Goal: Information Seeking & Learning: Learn about a topic

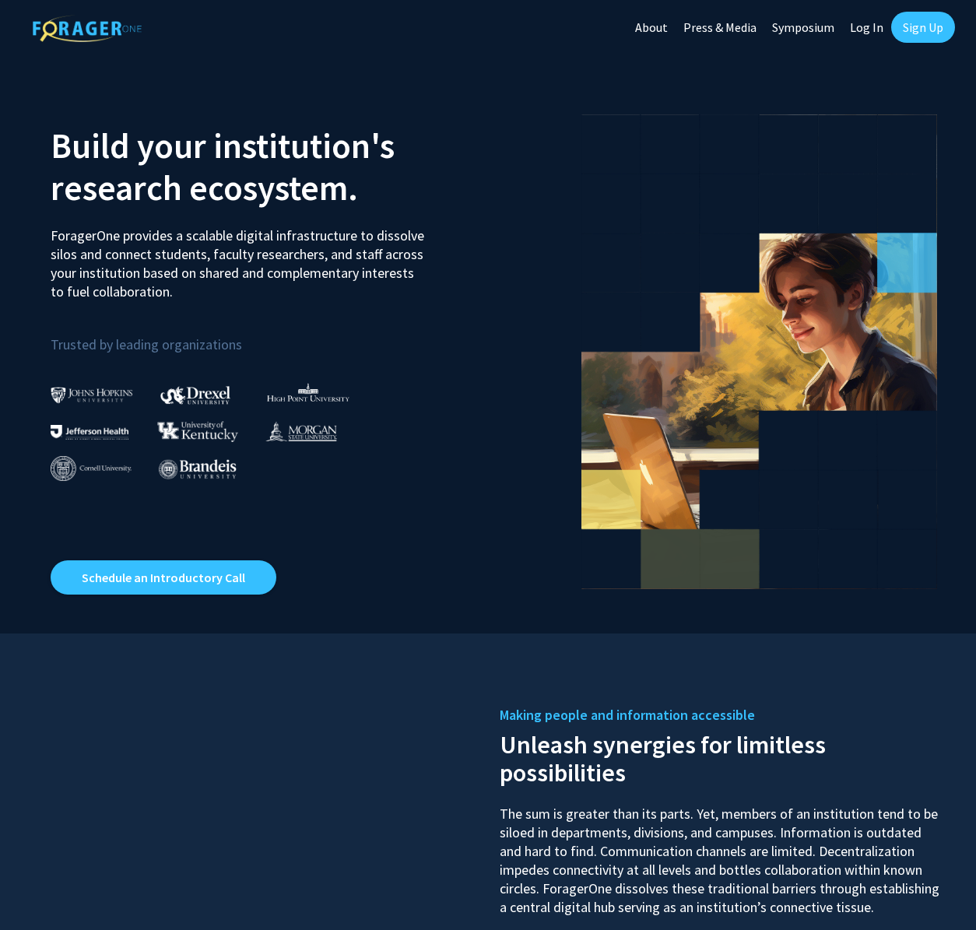
click at [871, 31] on link "Log In" at bounding box center [866, 27] width 49 height 54
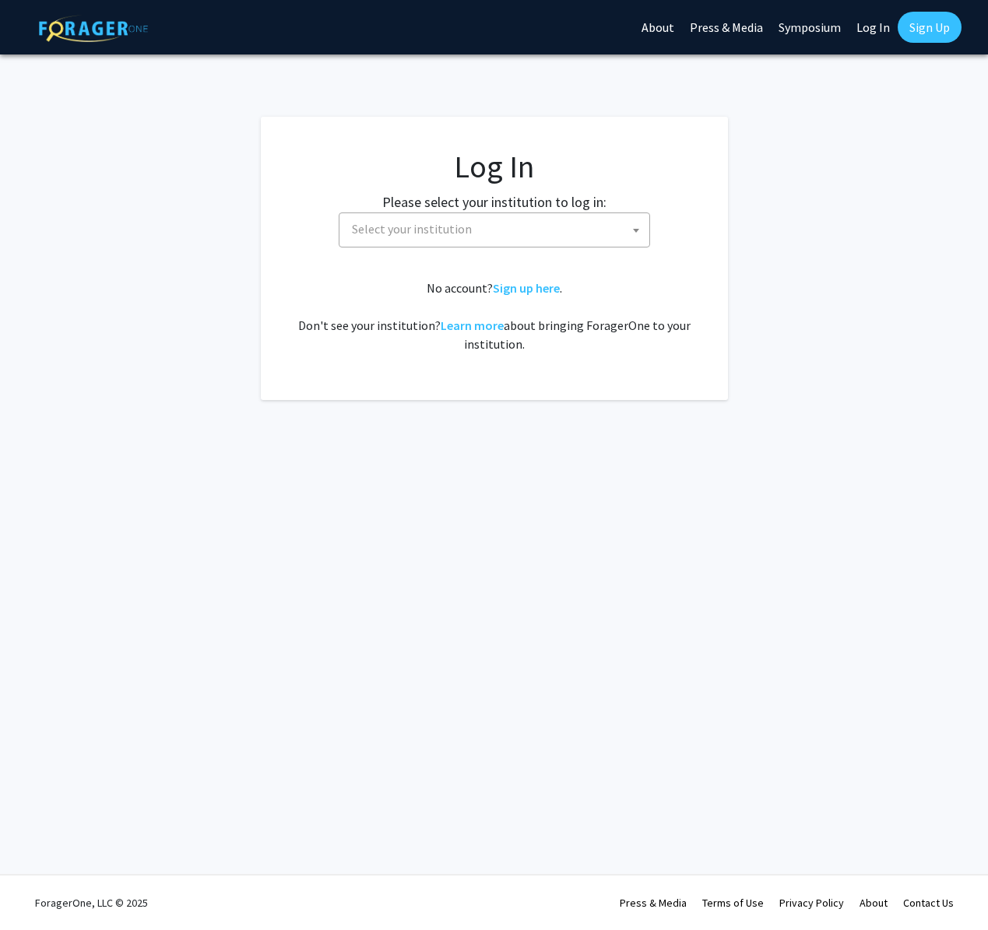
click at [388, 238] on span "Select your institution" at bounding box center [498, 229] width 304 height 32
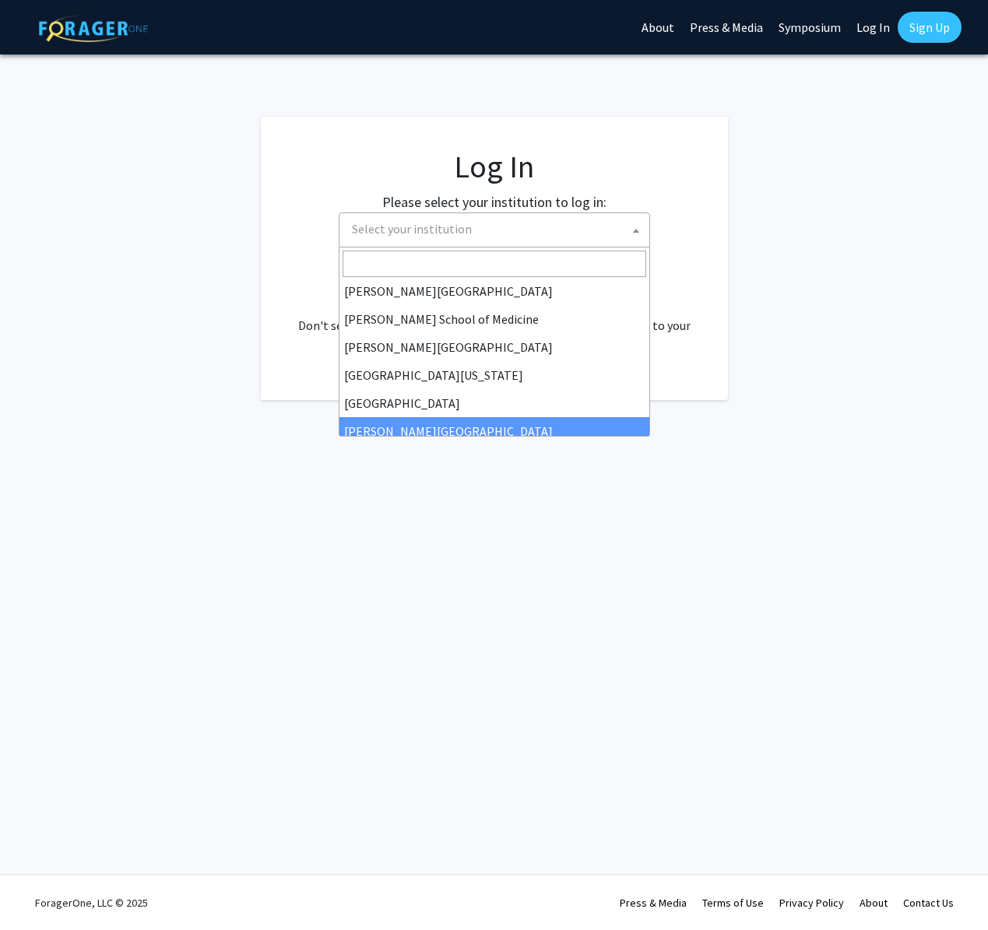
scroll to position [411, 0]
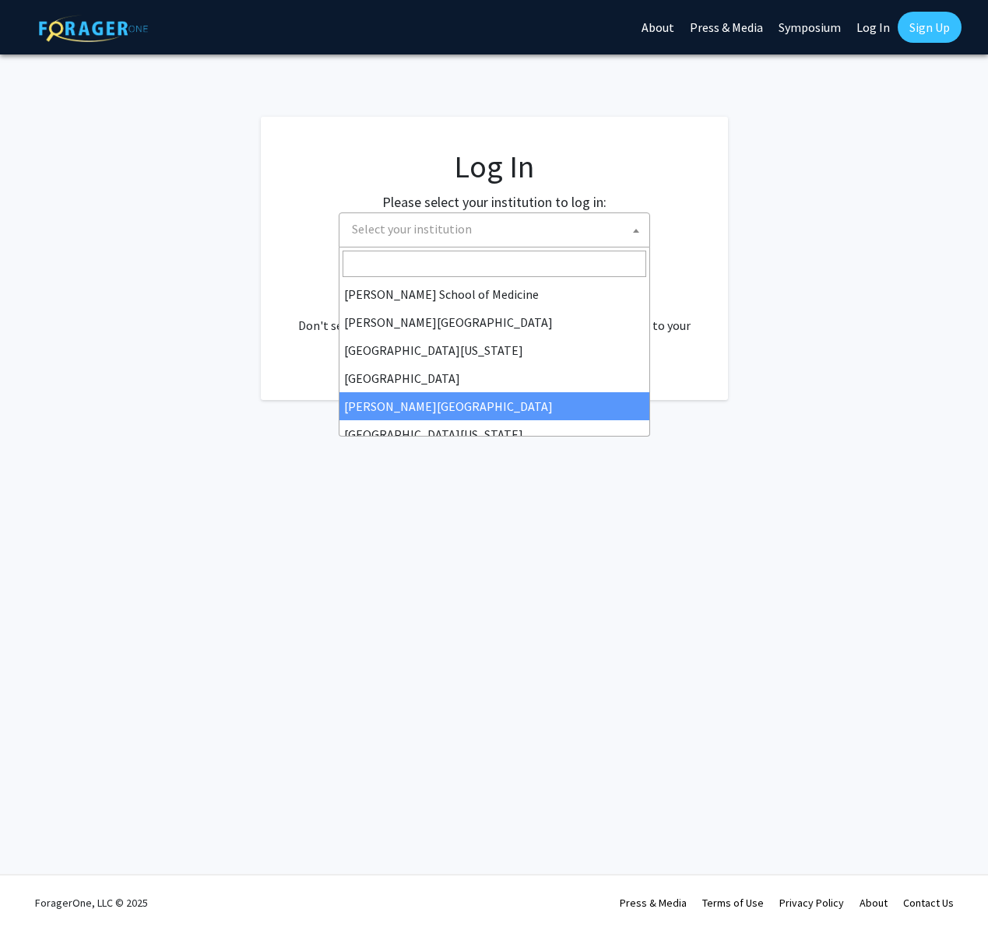
select select "24"
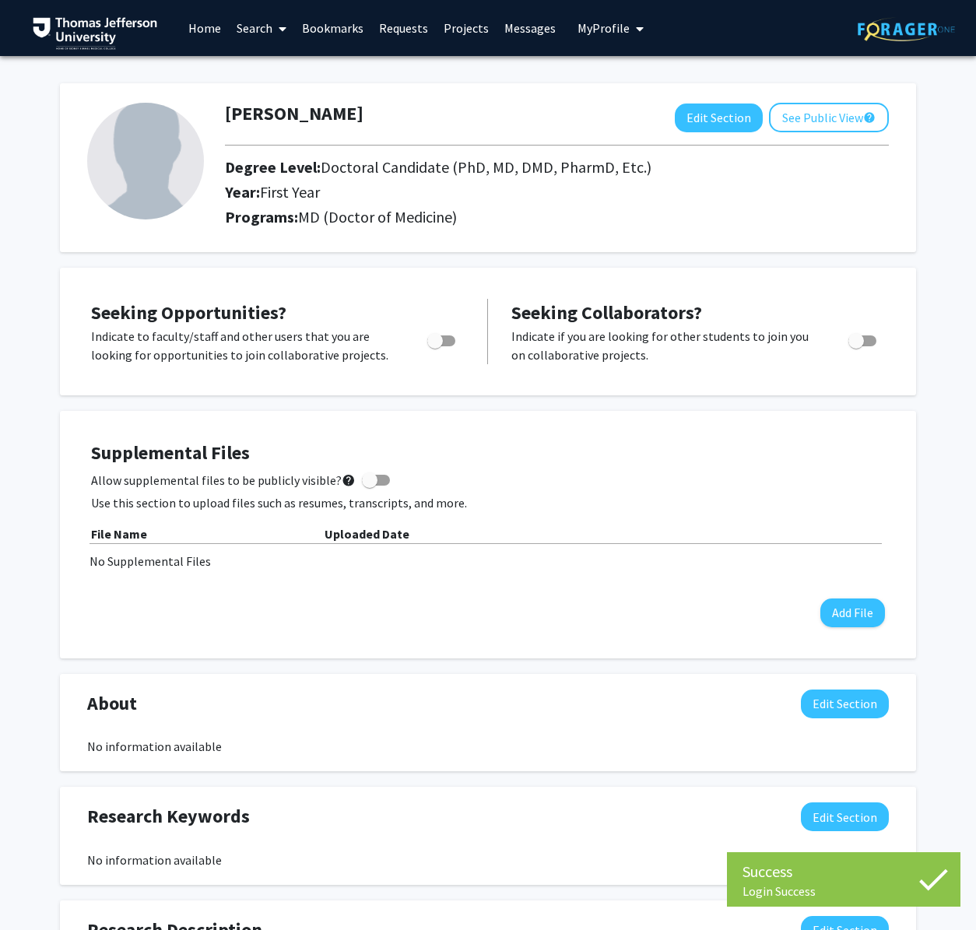
click at [239, 12] on link "Search" at bounding box center [261, 28] width 65 height 54
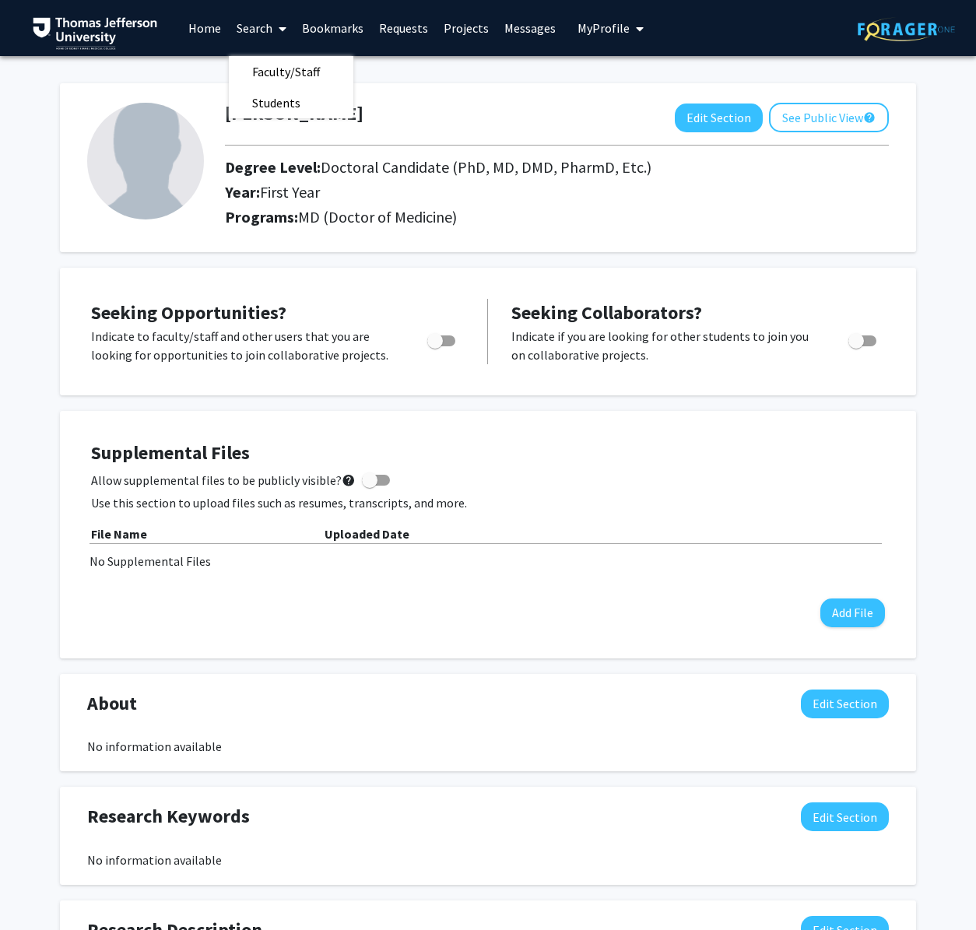
click at [577, 31] on span "My Profile" at bounding box center [603, 28] width 52 height 16
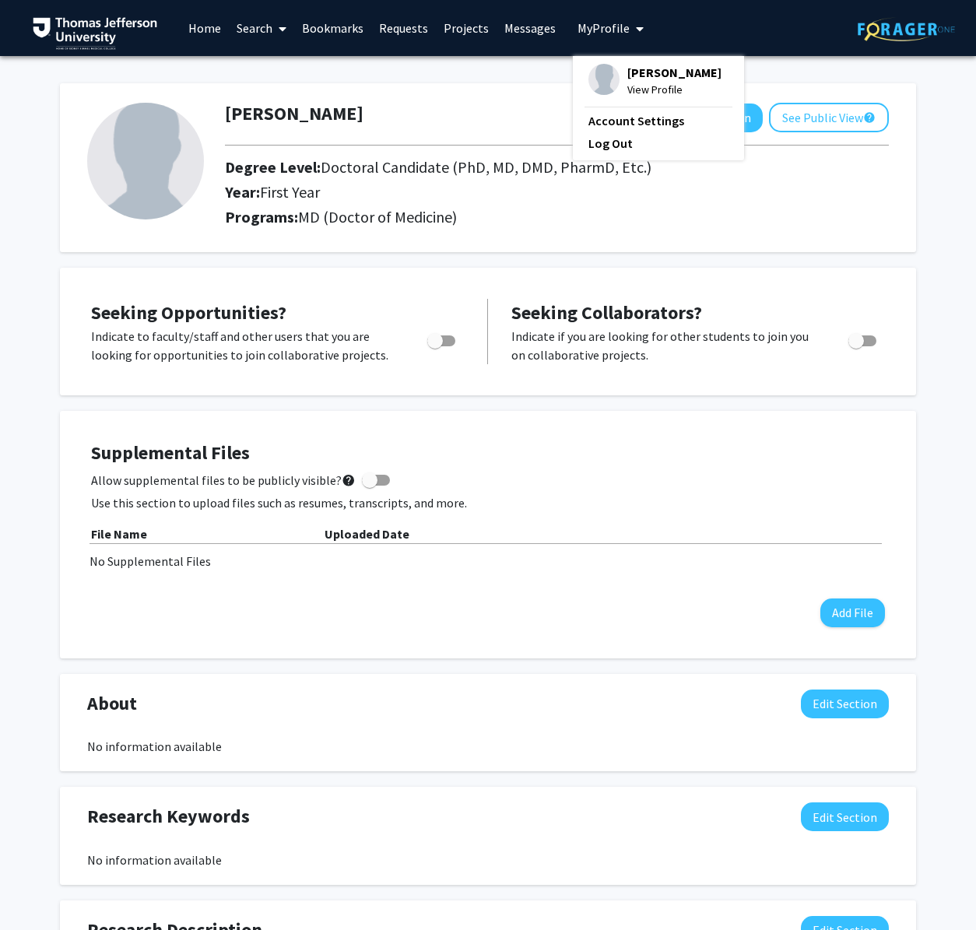
click at [452, 16] on link "Projects" at bounding box center [466, 28] width 61 height 54
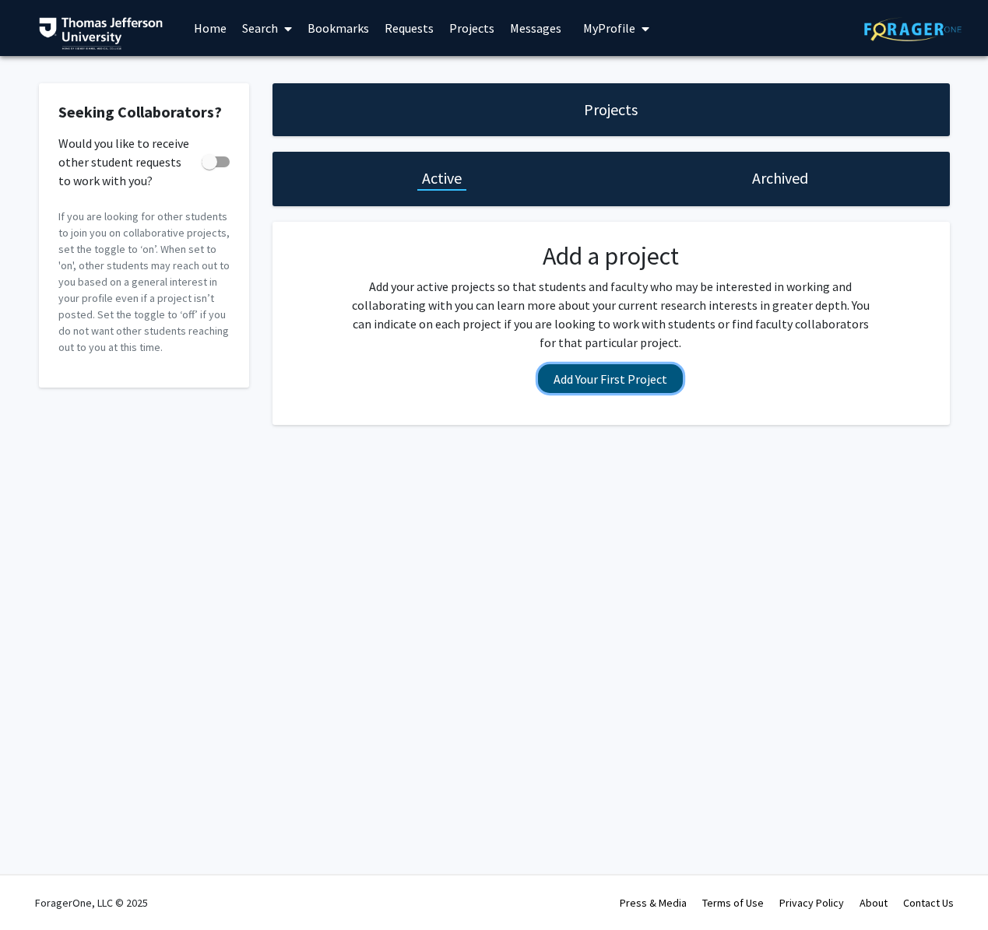
click at [627, 381] on button "Add Your First Project" at bounding box center [610, 378] width 145 height 29
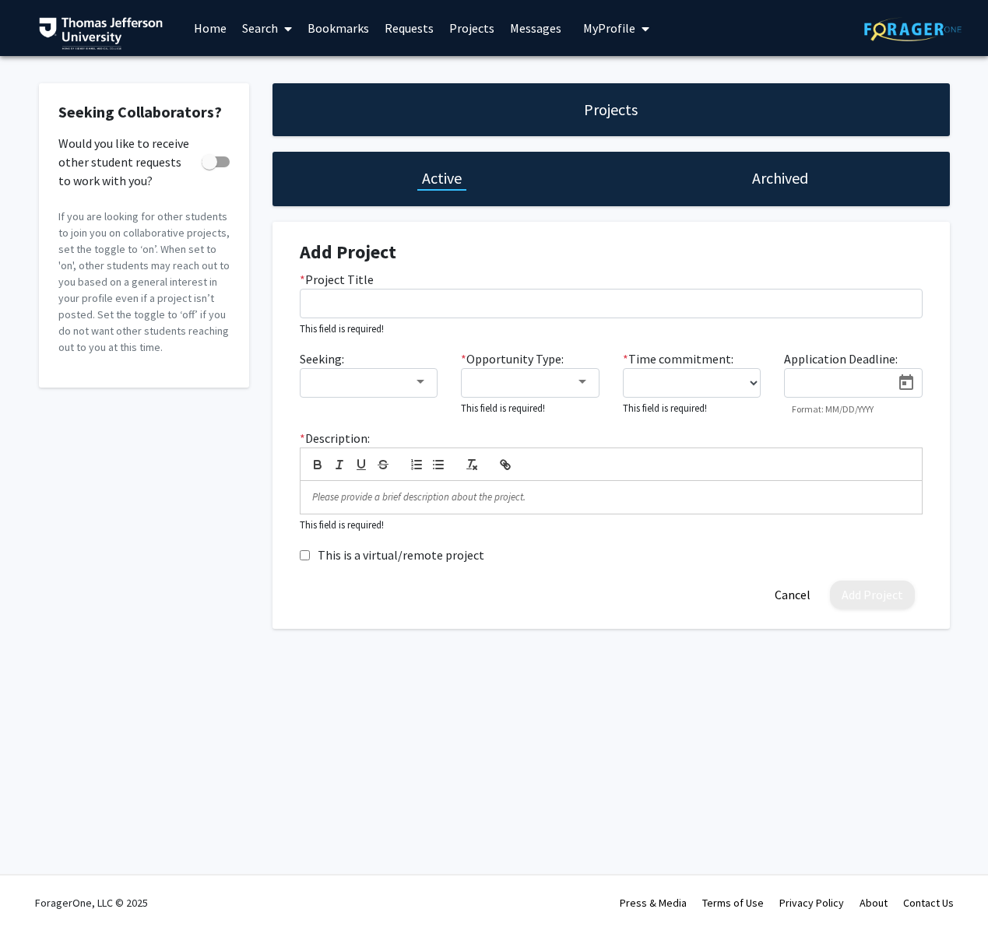
click at [213, 31] on link "Home" at bounding box center [210, 28] width 48 height 54
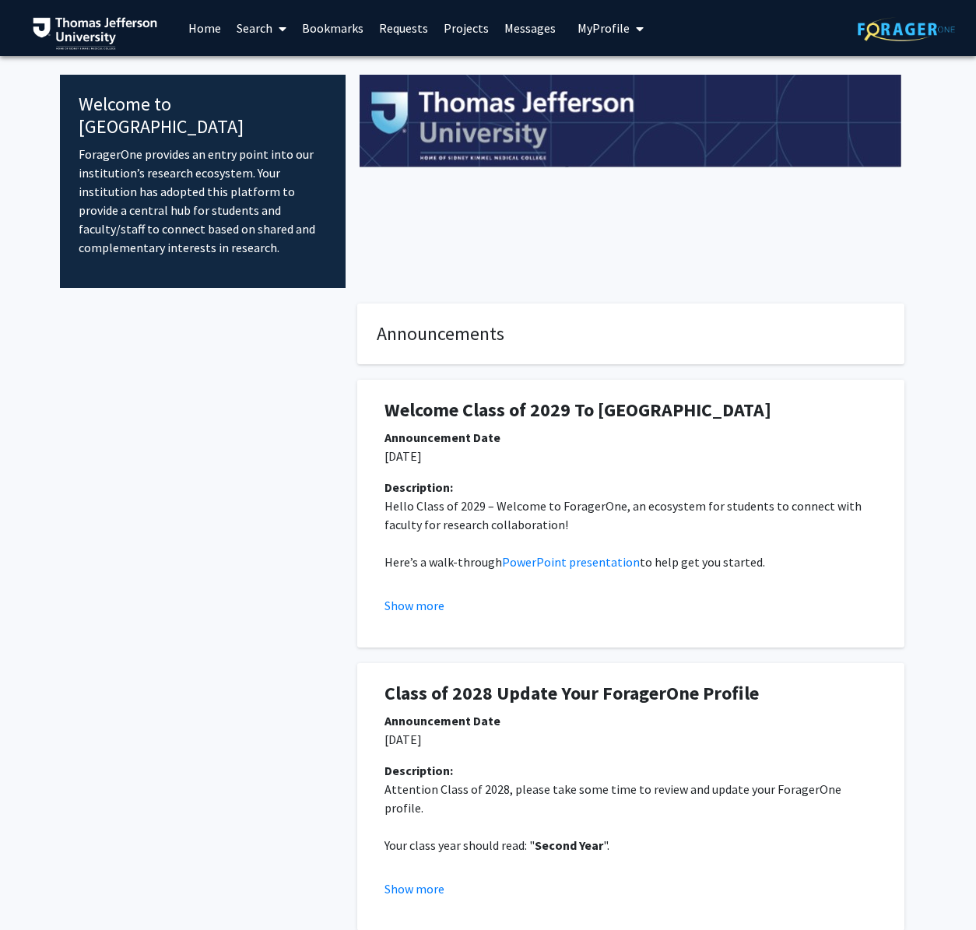
click at [282, 27] on icon at bounding box center [283, 29] width 8 height 12
click at [281, 65] on span "Faculty/Staff" at bounding box center [286, 71] width 114 height 31
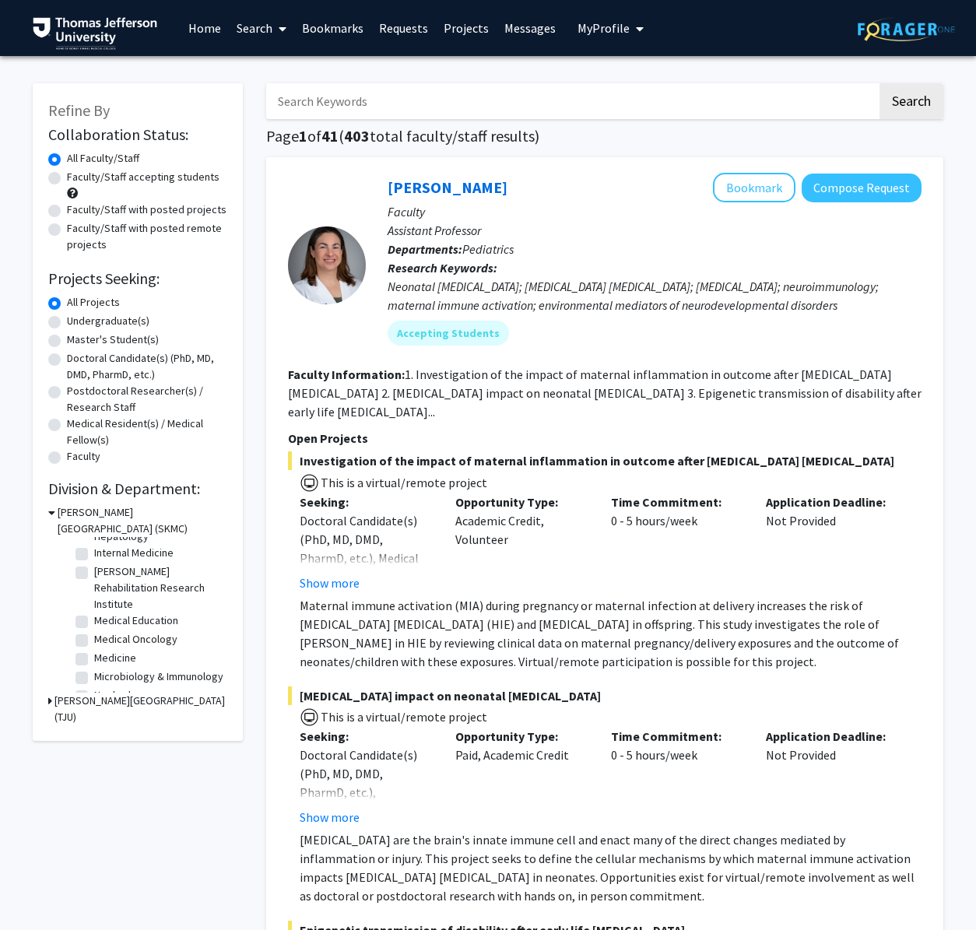
scroll to position [314, 0]
click at [90, 578] on fg-checkbox "Medical Oncology Medical Oncology" at bounding box center [149, 579] width 148 height 19
click at [94, 580] on label "Medical Oncology" at bounding box center [135, 578] width 83 height 16
click at [94, 580] on input "Medical Oncology" at bounding box center [99, 575] width 10 height 10
checkbox input "true"
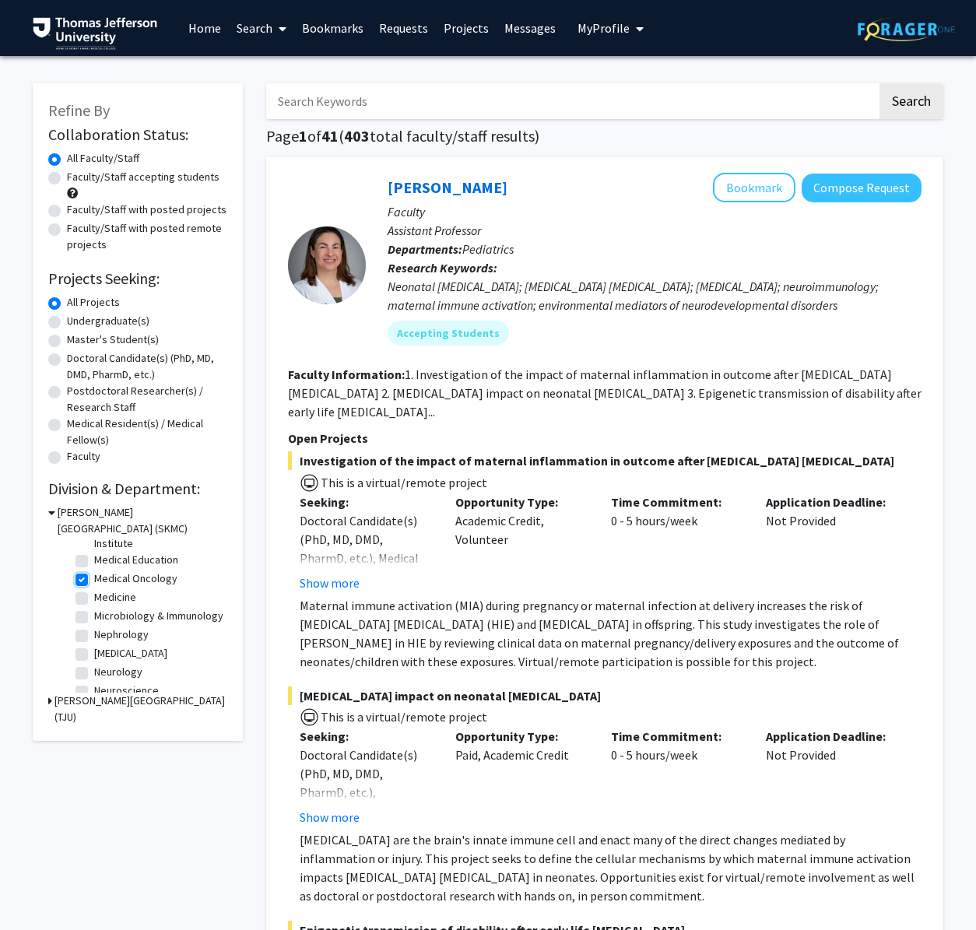
checkbox input "true"
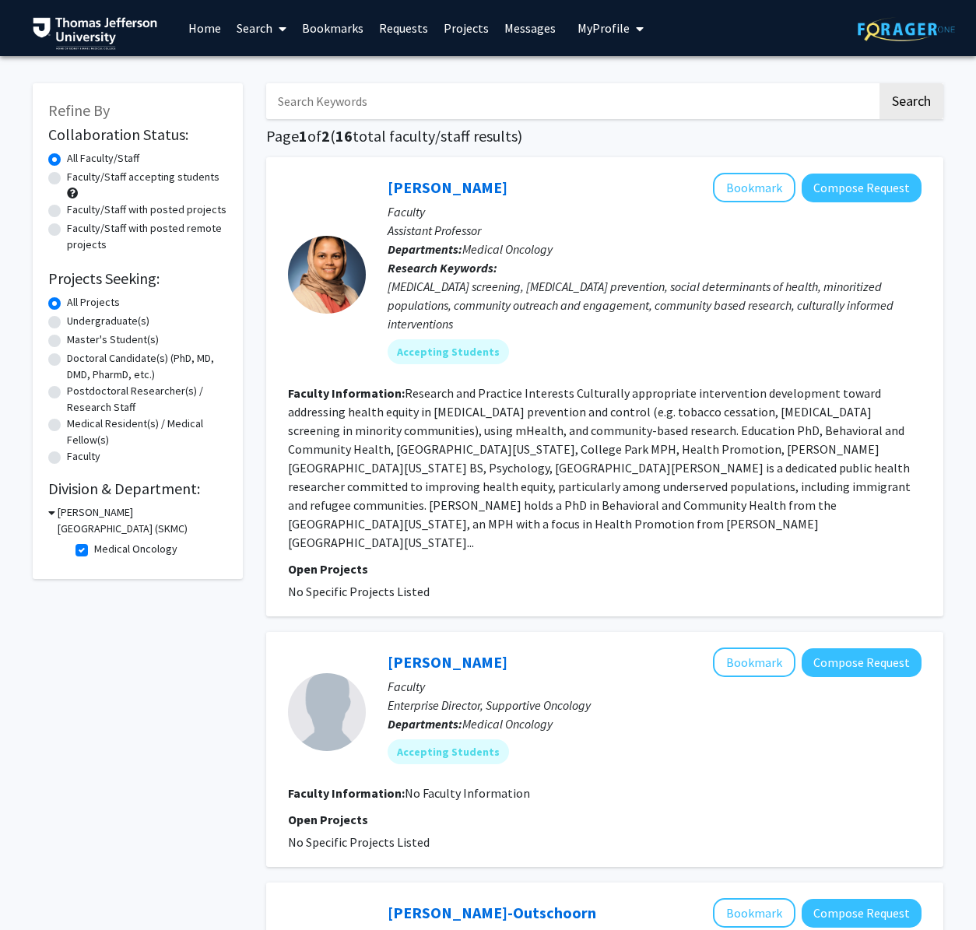
click at [67, 177] on label "Faculty/Staff accepting students" at bounding box center [143, 177] width 153 height 16
click at [67, 177] on input "Faculty/Staff accepting students" at bounding box center [72, 174] width 10 height 10
radio input "true"
click at [67, 357] on label "Doctoral Candidate(s) (PhD, MD, DMD, PharmD, etc.)" at bounding box center [147, 366] width 160 height 33
click at [67, 357] on input "Doctoral Candidate(s) (PhD, MD, DMD, PharmD, etc.)" at bounding box center [72, 355] width 10 height 10
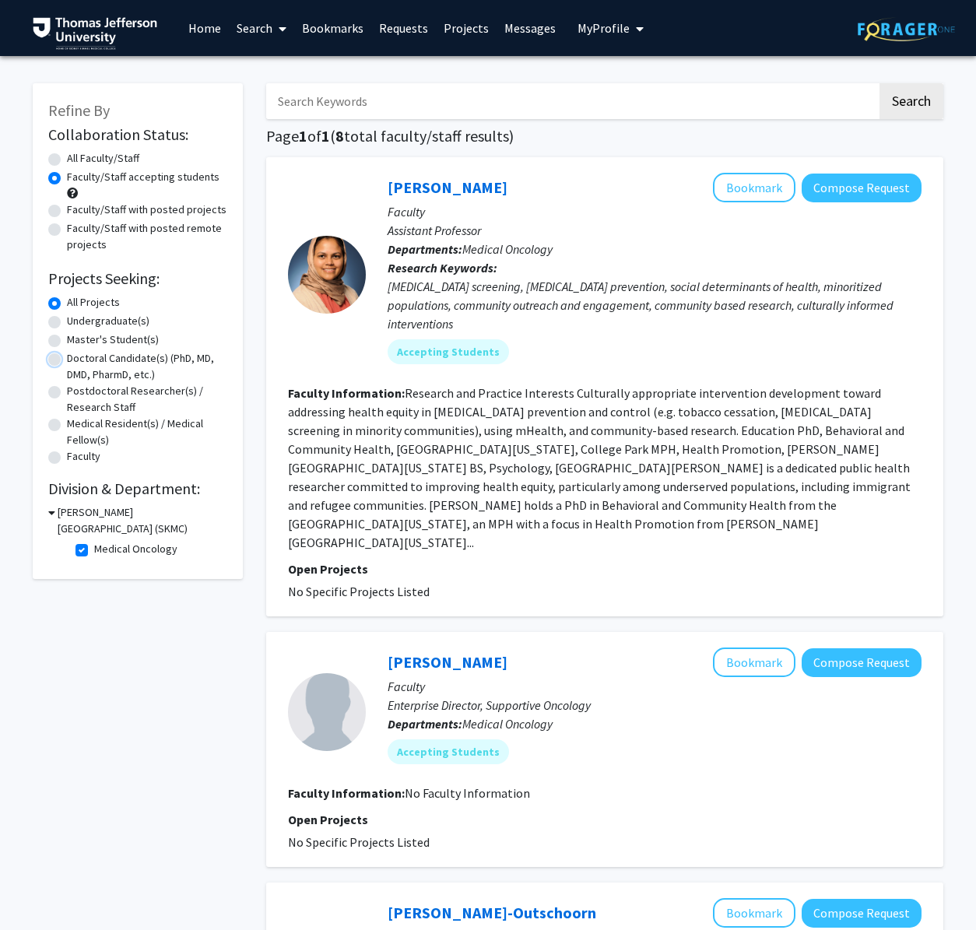
radio input "true"
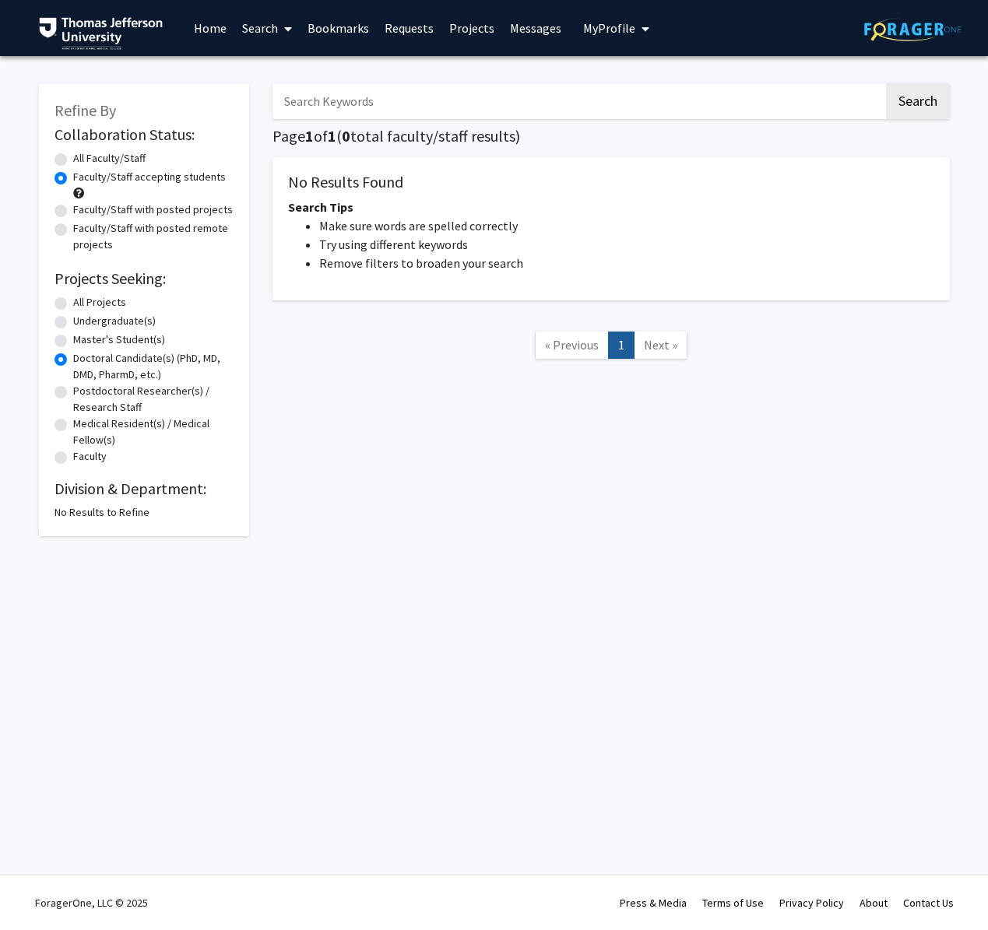
click at [73, 163] on label "All Faculty/Staff" at bounding box center [109, 158] width 72 height 16
click at [73, 160] on input "All Faculty/Staff" at bounding box center [78, 155] width 10 height 10
radio input "true"
click at [73, 302] on label "All Projects" at bounding box center [99, 302] width 53 height 16
click at [73, 302] on input "All Projects" at bounding box center [78, 299] width 10 height 10
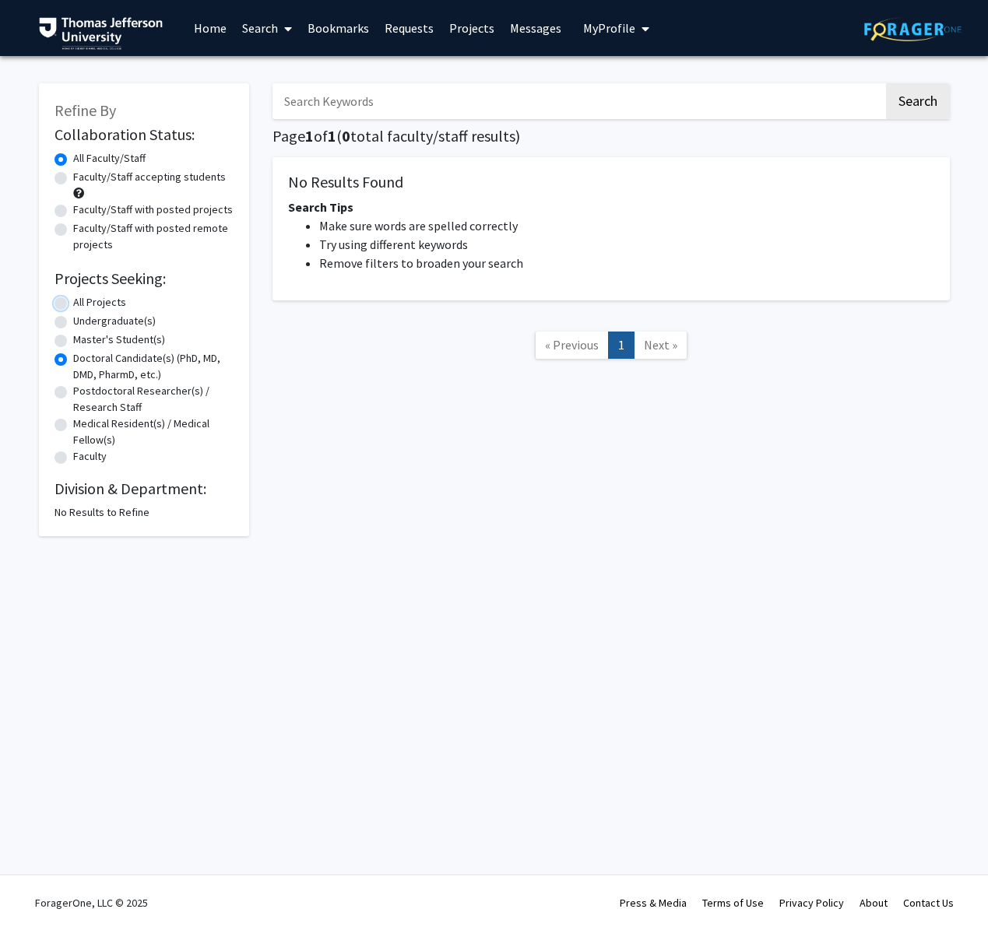
radio input "true"
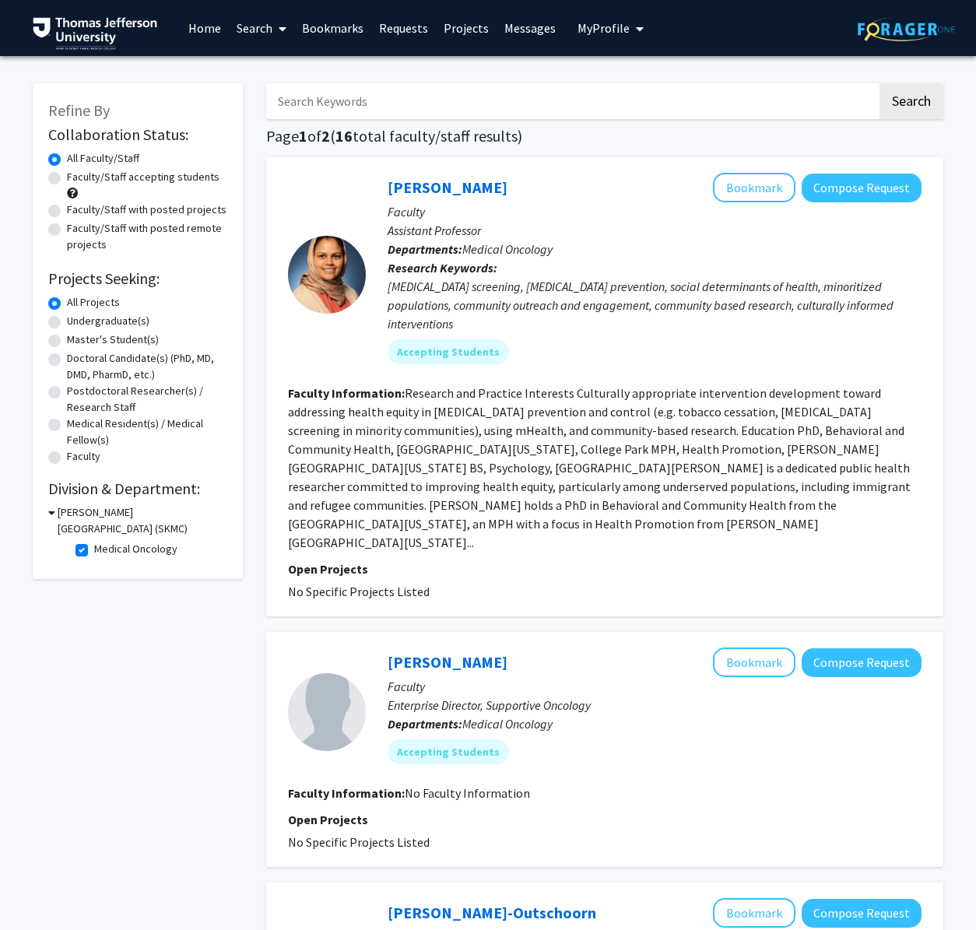
click at [67, 215] on label "Faculty/Staff with posted projects" at bounding box center [147, 210] width 160 height 16
click at [67, 212] on input "Faculty/Staff with posted projects" at bounding box center [72, 207] width 10 height 10
radio input "true"
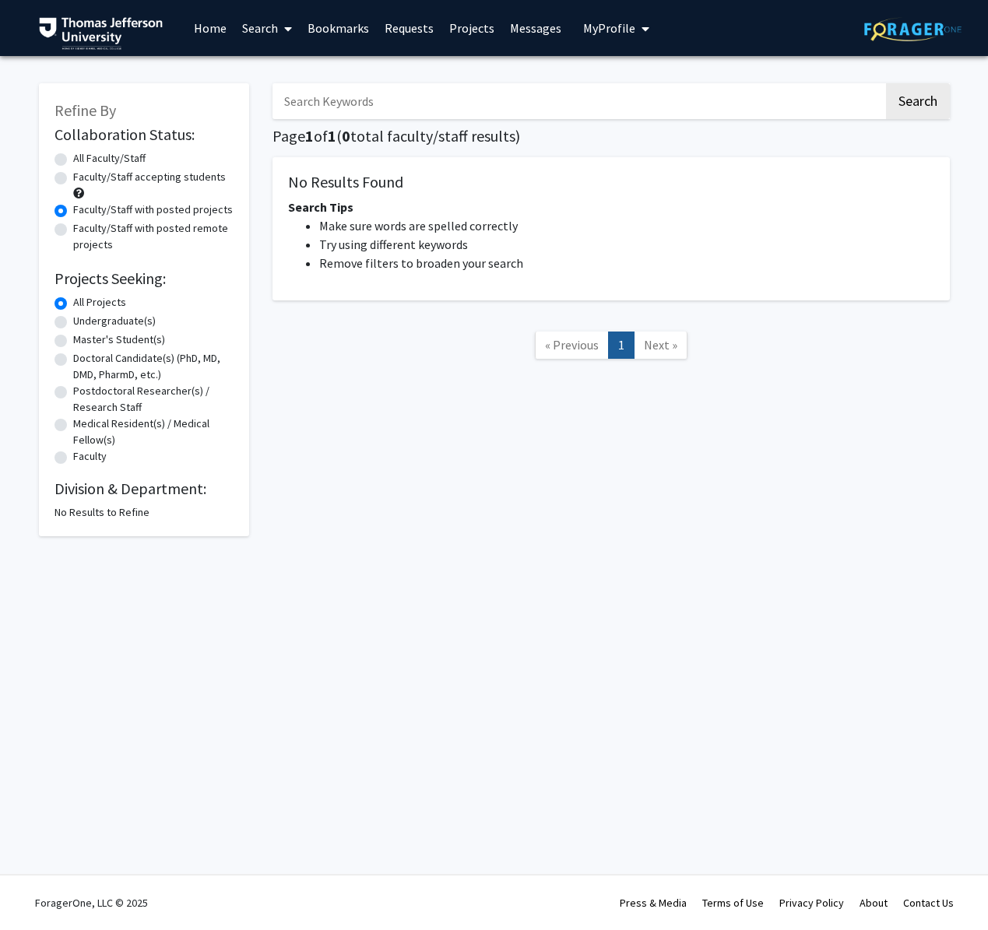
click at [73, 160] on label "All Faculty/Staff" at bounding box center [109, 158] width 72 height 16
click at [73, 160] on input "All Faculty/Staff" at bounding box center [78, 155] width 10 height 10
radio input "true"
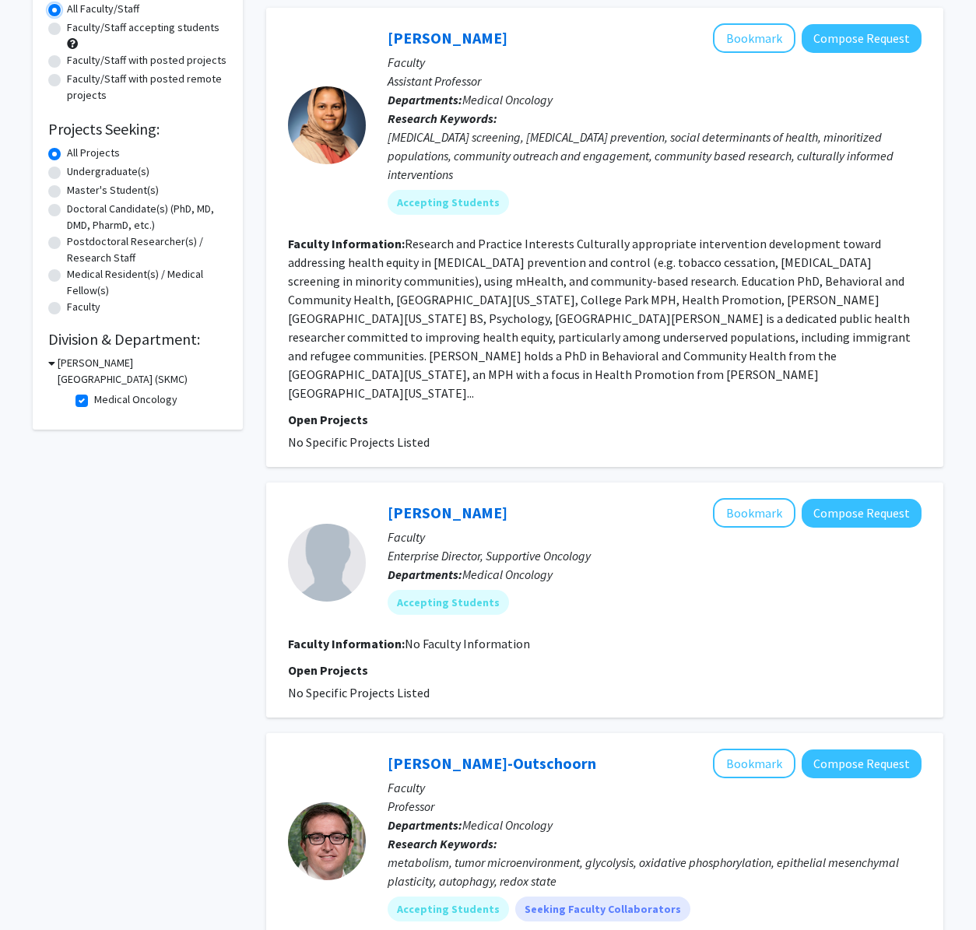
scroll to position [143, 0]
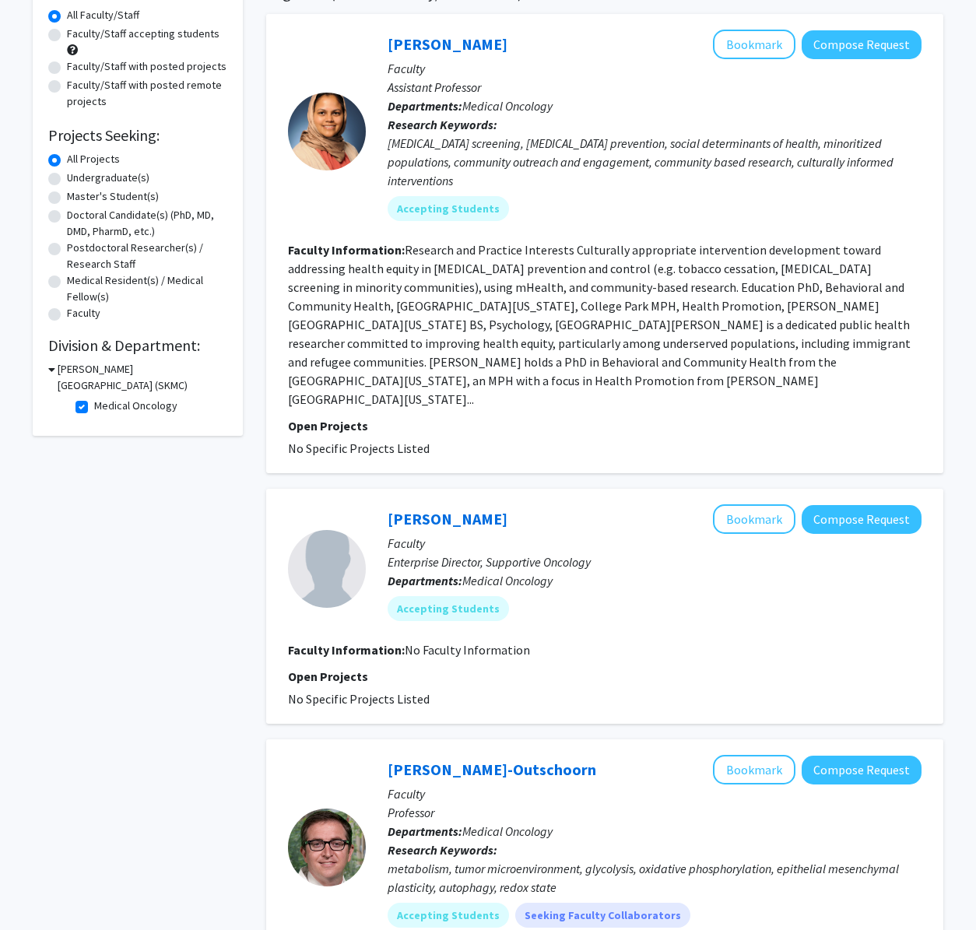
click at [94, 403] on label "Medical Oncology" at bounding box center [135, 406] width 83 height 16
click at [94, 403] on input "Medical Oncology" at bounding box center [99, 403] width 10 height 10
checkbox input "false"
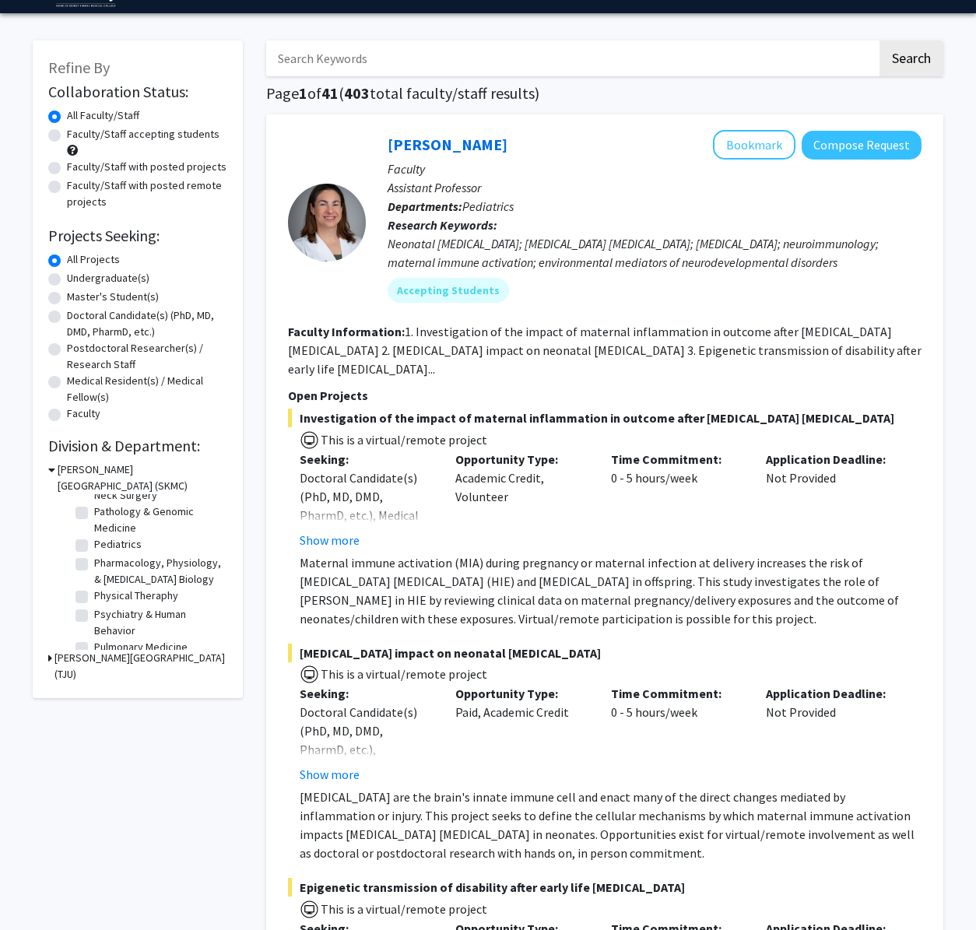
scroll to position [501, 0]
click at [94, 525] on label "Orthopaedic Surgery" at bounding box center [143, 516] width 99 height 16
click at [94, 518] on input "Orthopaedic Surgery" at bounding box center [99, 513] width 10 height 10
checkbox input "true"
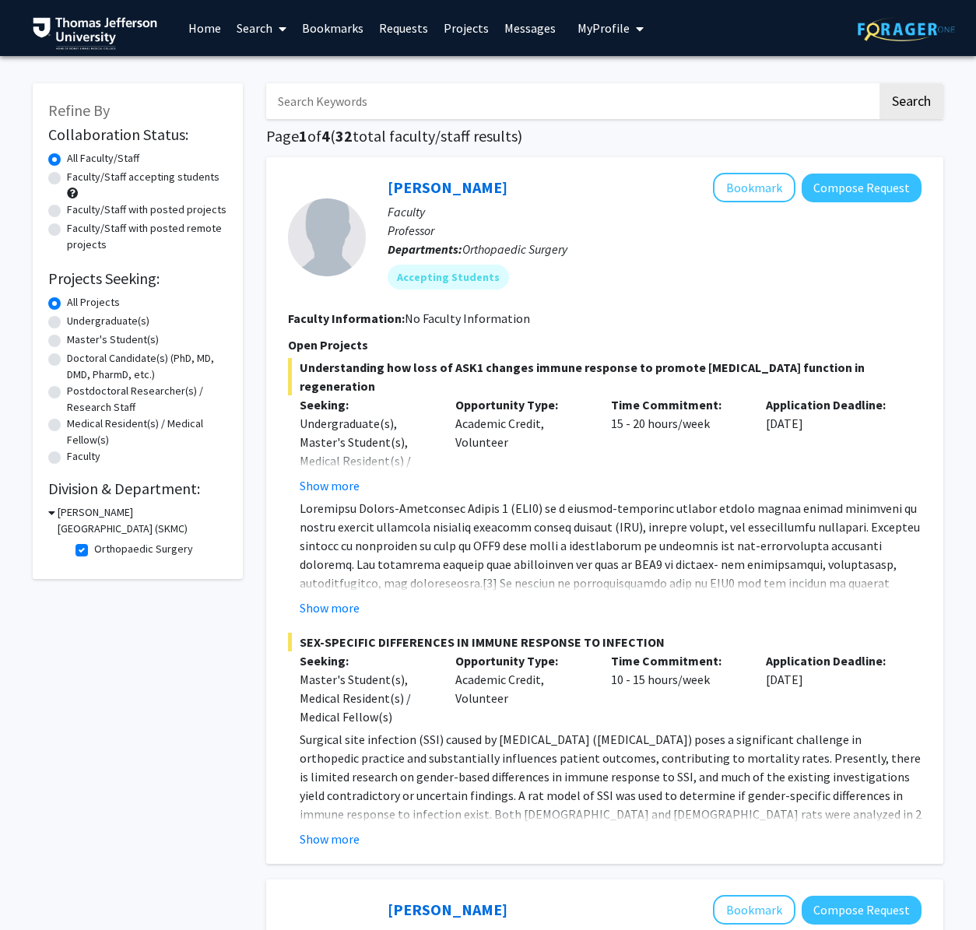
click at [67, 180] on label "Faculty/Staff accepting students" at bounding box center [143, 177] width 153 height 16
click at [67, 179] on input "Faculty/Staff accepting students" at bounding box center [72, 174] width 10 height 10
radio input "true"
click at [61, 356] on div "Doctoral Candidate(s) (PhD, MD, DMD, PharmD, etc.)" at bounding box center [137, 366] width 179 height 33
click at [67, 364] on label "Doctoral Candidate(s) (PhD, MD, DMD, PharmD, etc.)" at bounding box center [147, 366] width 160 height 33
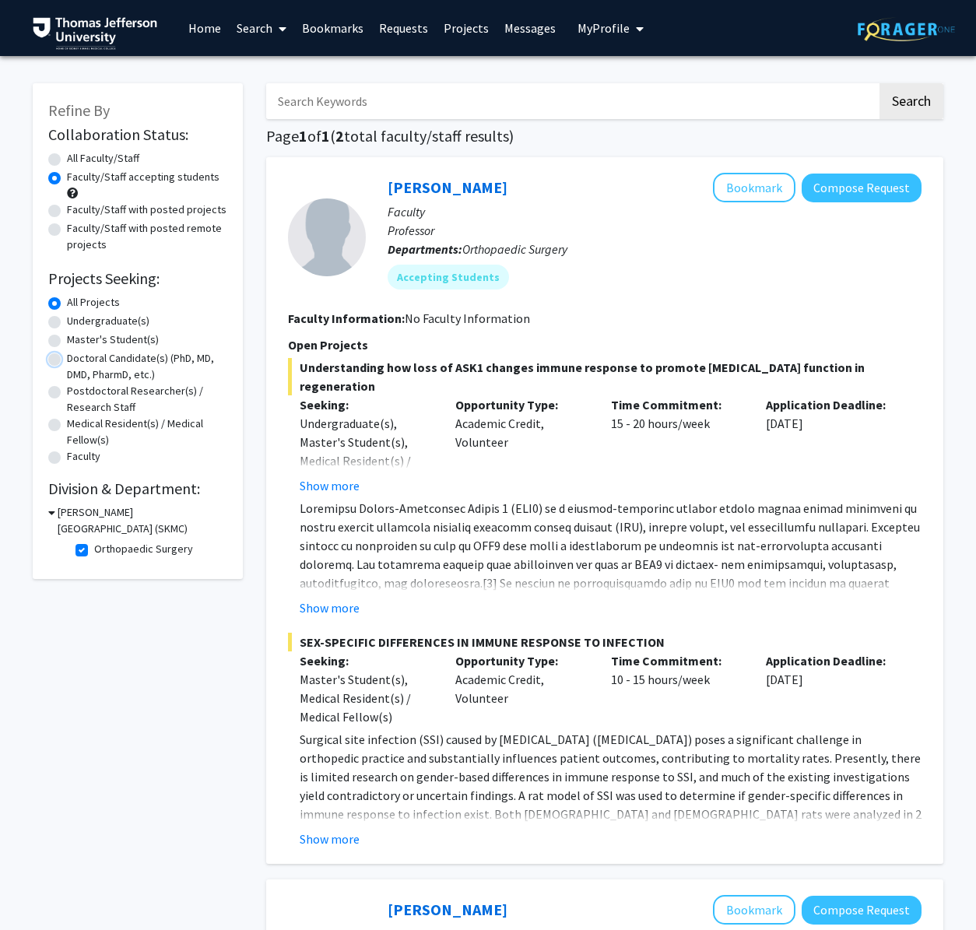
click at [67, 360] on input "Doctoral Candidate(s) (PhD, MD, DMD, PharmD, etc.)" at bounding box center [72, 355] width 10 height 10
radio input "true"
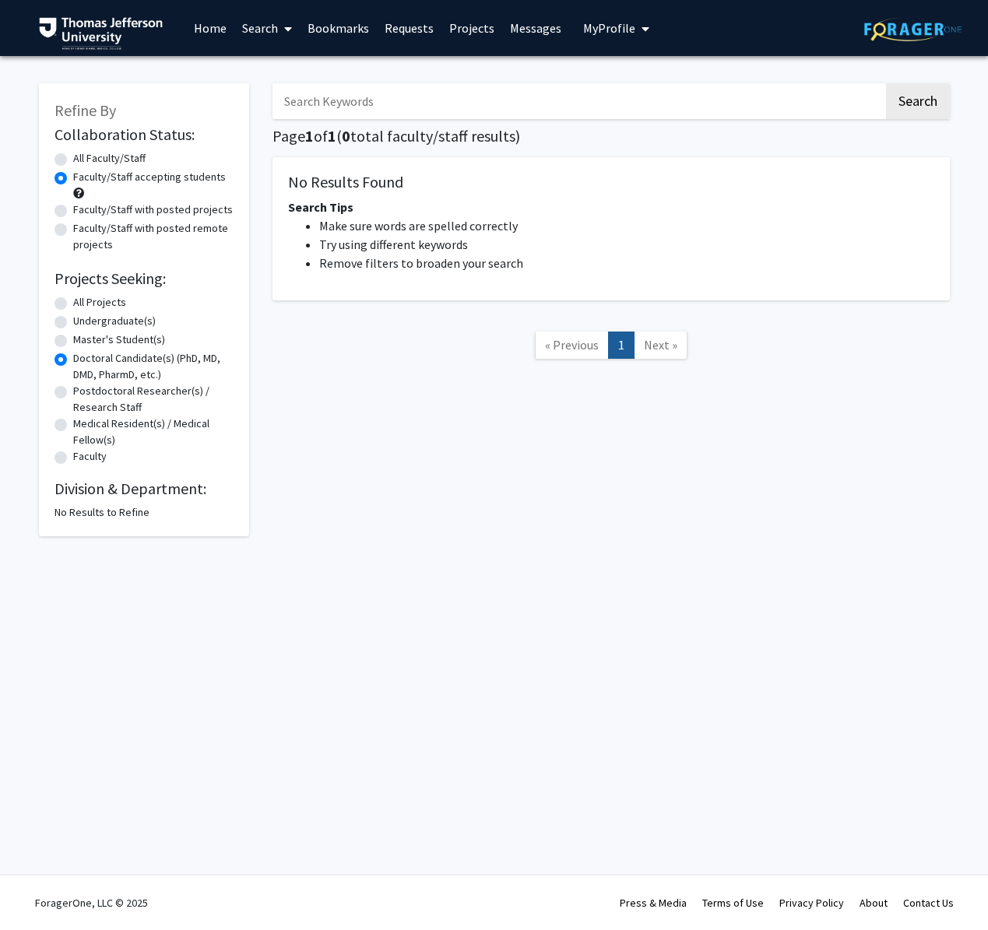
click at [73, 159] on label "All Faculty/Staff" at bounding box center [109, 158] width 72 height 16
click at [73, 159] on input "All Faculty/Staff" at bounding box center [78, 155] width 10 height 10
radio input "true"
click at [73, 175] on label "Faculty/Staff accepting students" at bounding box center [149, 177] width 153 height 16
click at [73, 175] on input "Faculty/Staff accepting students" at bounding box center [78, 174] width 10 height 10
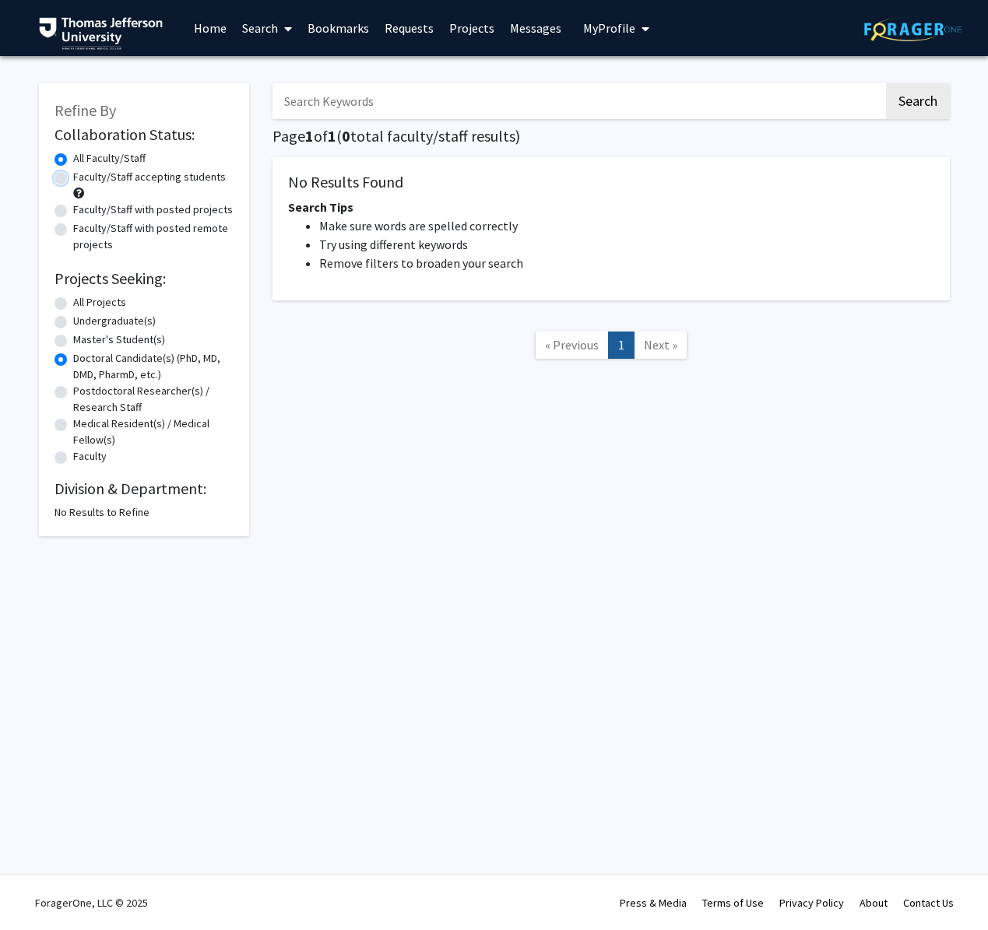
radio input "true"
click at [73, 210] on label "Faculty/Staff with posted projects" at bounding box center [153, 210] width 160 height 16
click at [73, 210] on input "Faculty/Staff with posted projects" at bounding box center [78, 207] width 10 height 10
radio input "true"
click at [73, 184] on label "Faculty/Staff accepting students" at bounding box center [149, 177] width 153 height 16
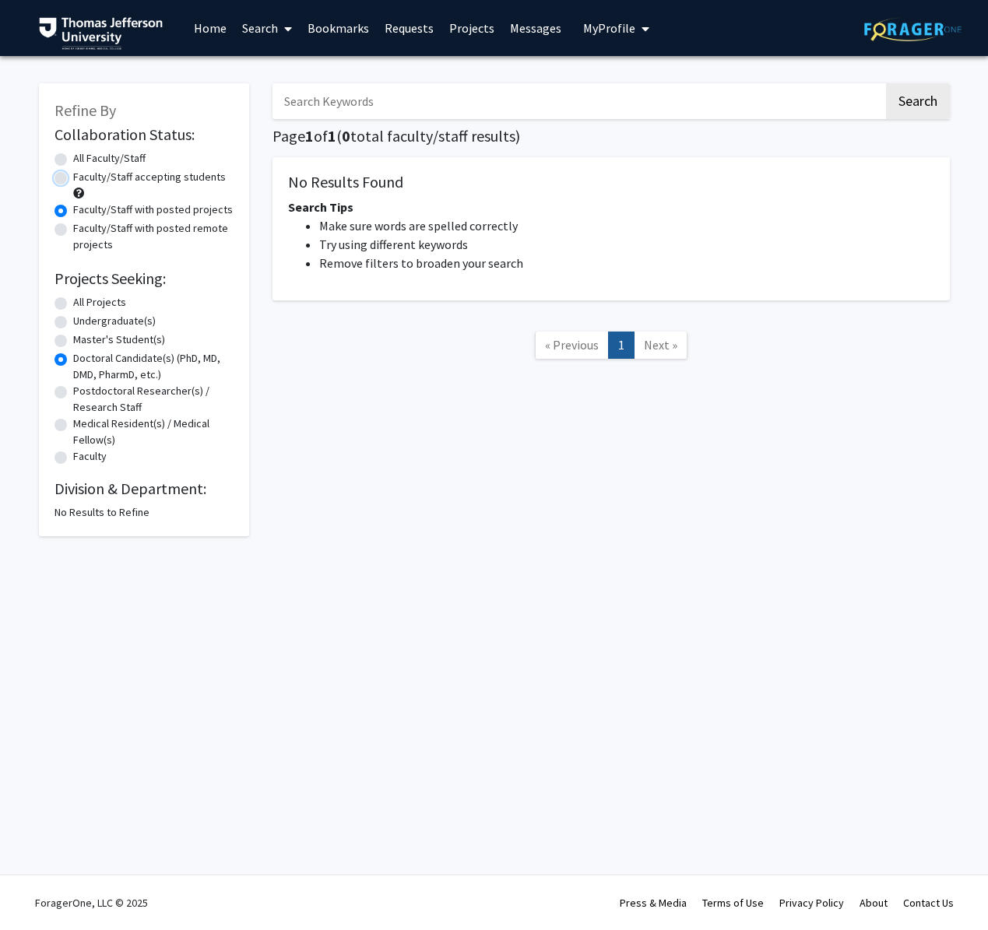
click at [73, 179] on input "Faculty/Staff accepting students" at bounding box center [78, 174] width 10 height 10
radio input "true"
click at [73, 156] on label "All Faculty/Staff" at bounding box center [109, 158] width 72 height 16
click at [73, 156] on input "All Faculty/Staff" at bounding box center [78, 155] width 10 height 10
radio input "true"
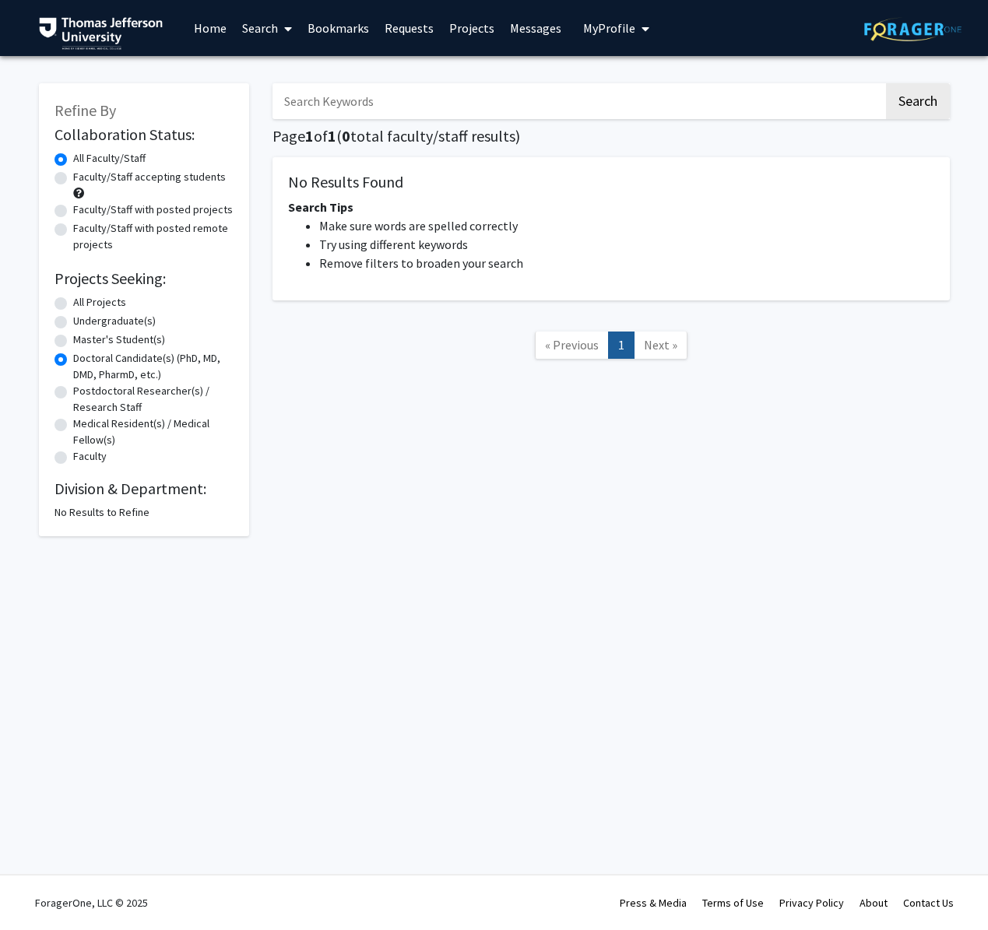
click at [73, 299] on label "All Projects" at bounding box center [99, 302] width 53 height 16
click at [73, 299] on input "All Projects" at bounding box center [78, 299] width 10 height 10
radio input "true"
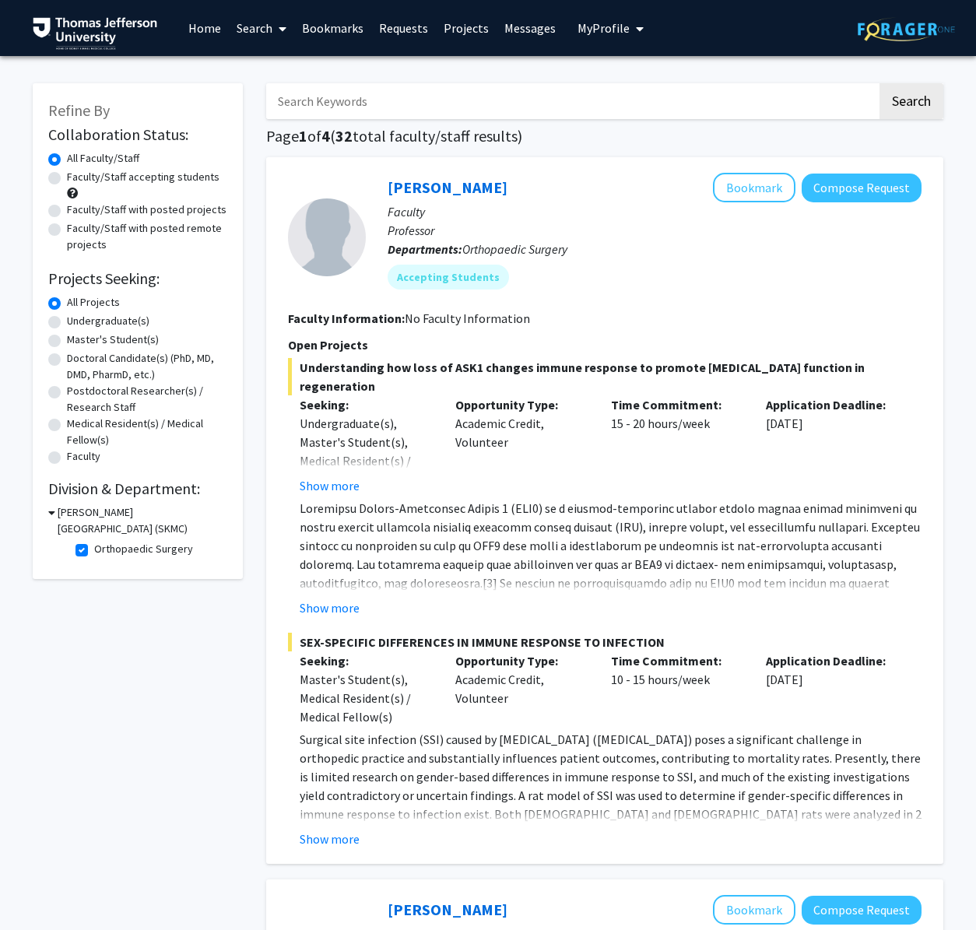
click at [94, 550] on label "Orthopaedic Surgery" at bounding box center [143, 549] width 99 height 16
click at [94, 550] on input "Orthopaedic Surgery" at bounding box center [99, 546] width 10 height 10
checkbox input "false"
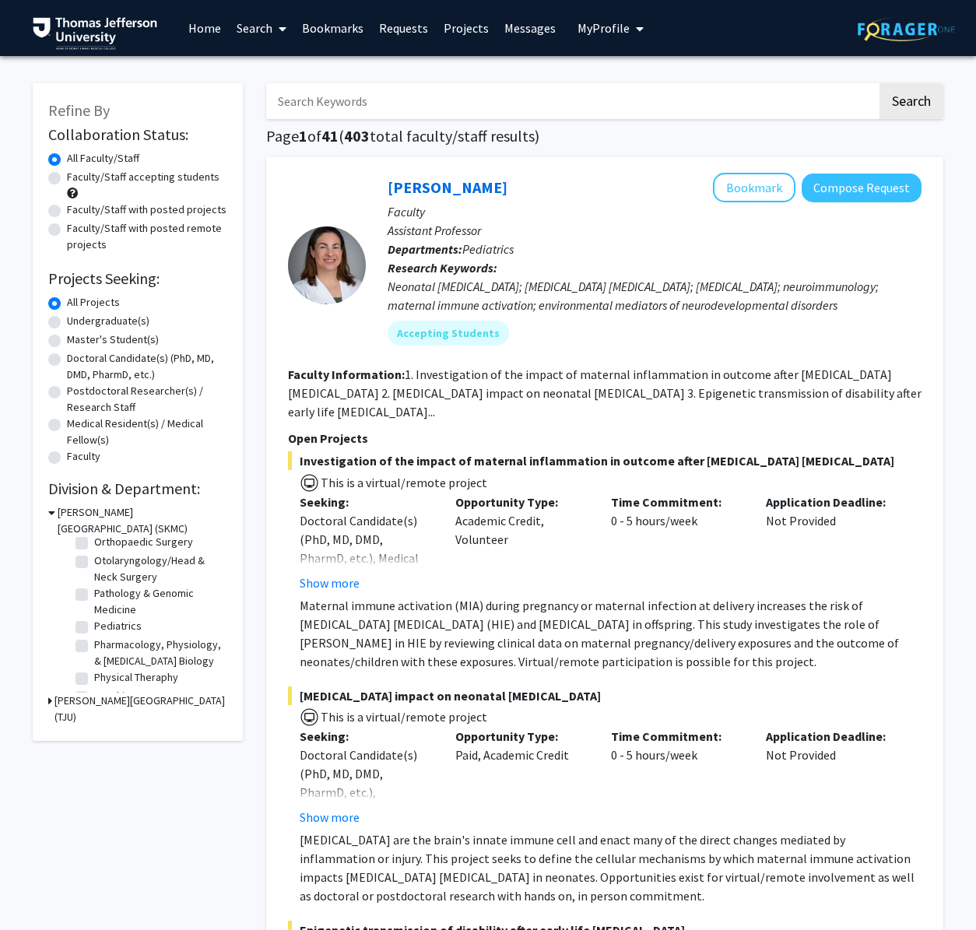
scroll to position [520, 0]
click at [94, 549] on label "Orthopaedic Surgery" at bounding box center [143, 540] width 99 height 16
click at [94, 542] on input "Orthopaedic Surgery" at bounding box center [99, 537] width 10 height 10
checkbox input "true"
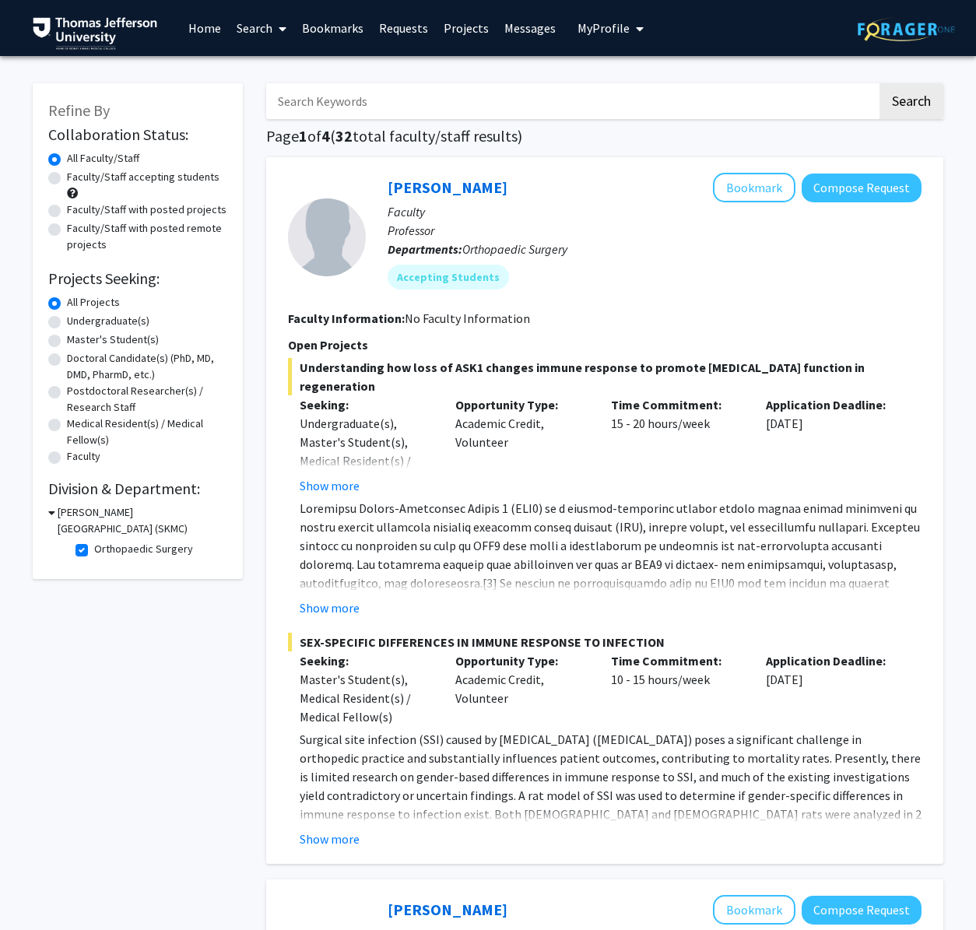
click at [94, 549] on label "Orthopaedic Surgery" at bounding box center [143, 549] width 99 height 16
click at [94, 549] on input "Orthopaedic Surgery" at bounding box center [99, 546] width 10 height 10
checkbox input "false"
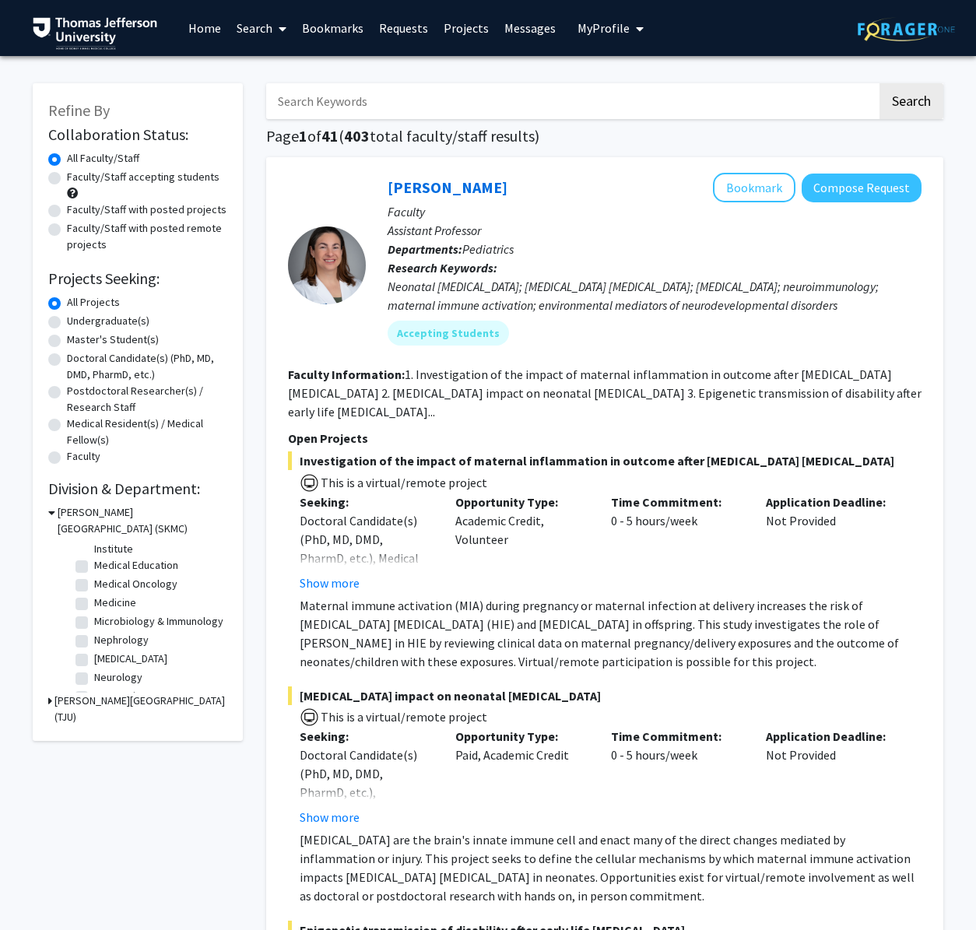
scroll to position [307, 0]
click at [94, 584] on label "Medical Oncology" at bounding box center [135, 585] width 83 height 16
click at [94, 584] on input "Medical Oncology" at bounding box center [99, 582] width 10 height 10
checkbox input "true"
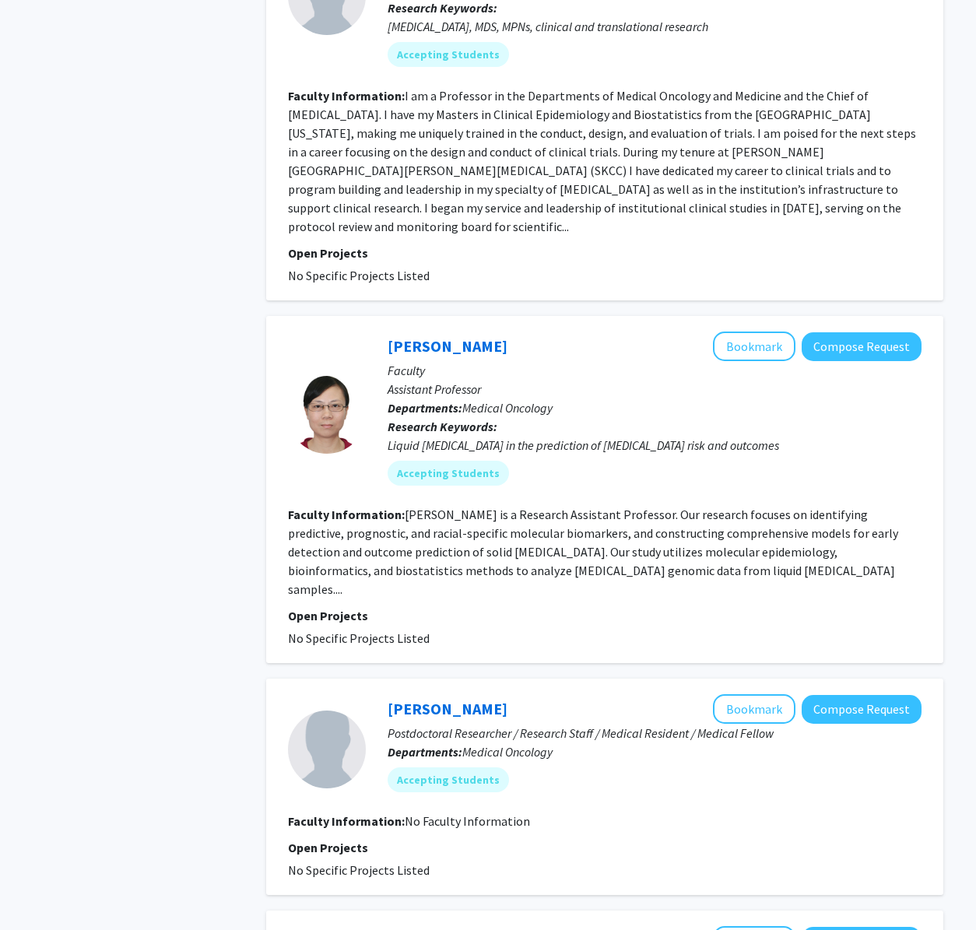
scroll to position [1402, 0]
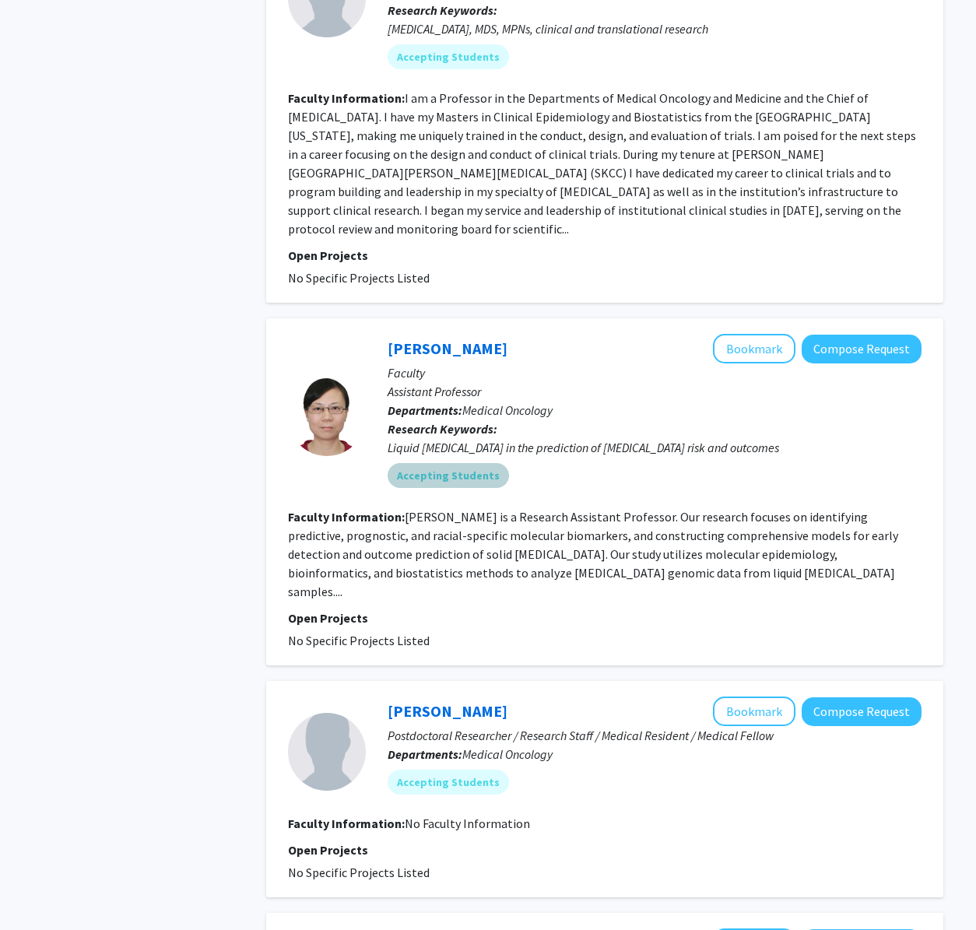
click at [448, 463] on mat-chip "Accepting Students" at bounding box center [448, 475] width 121 height 25
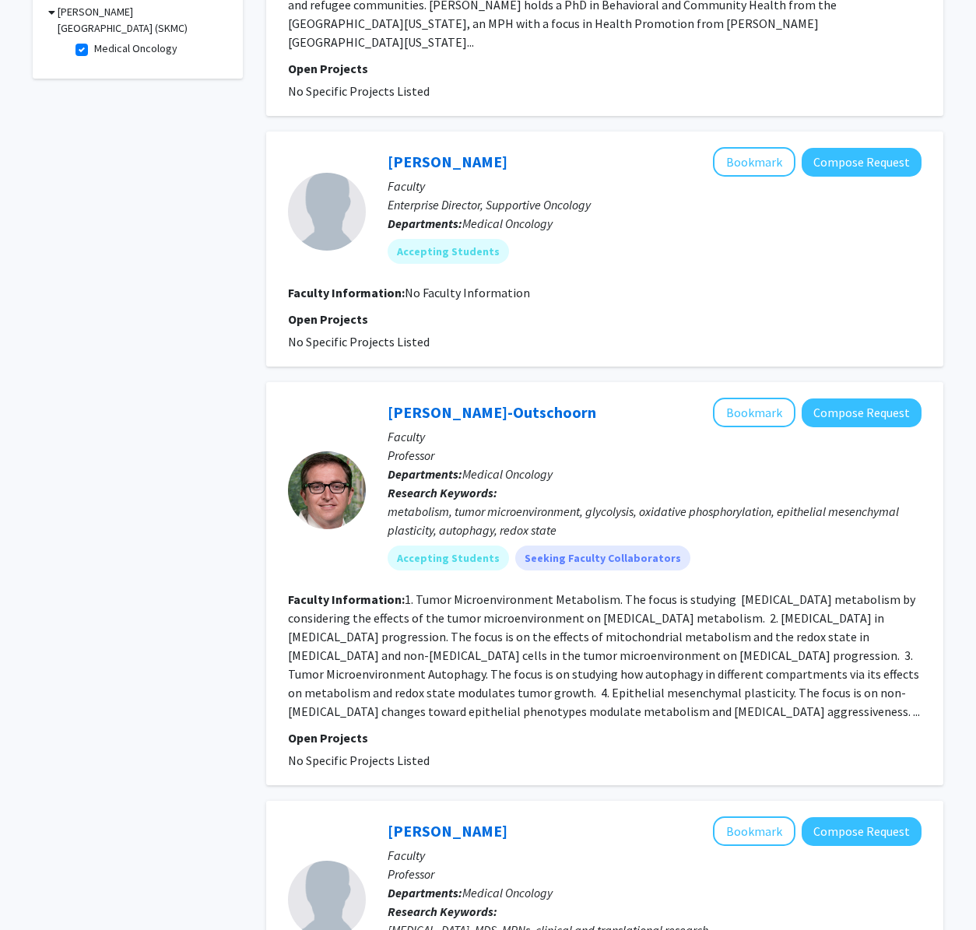
scroll to position [0, 0]
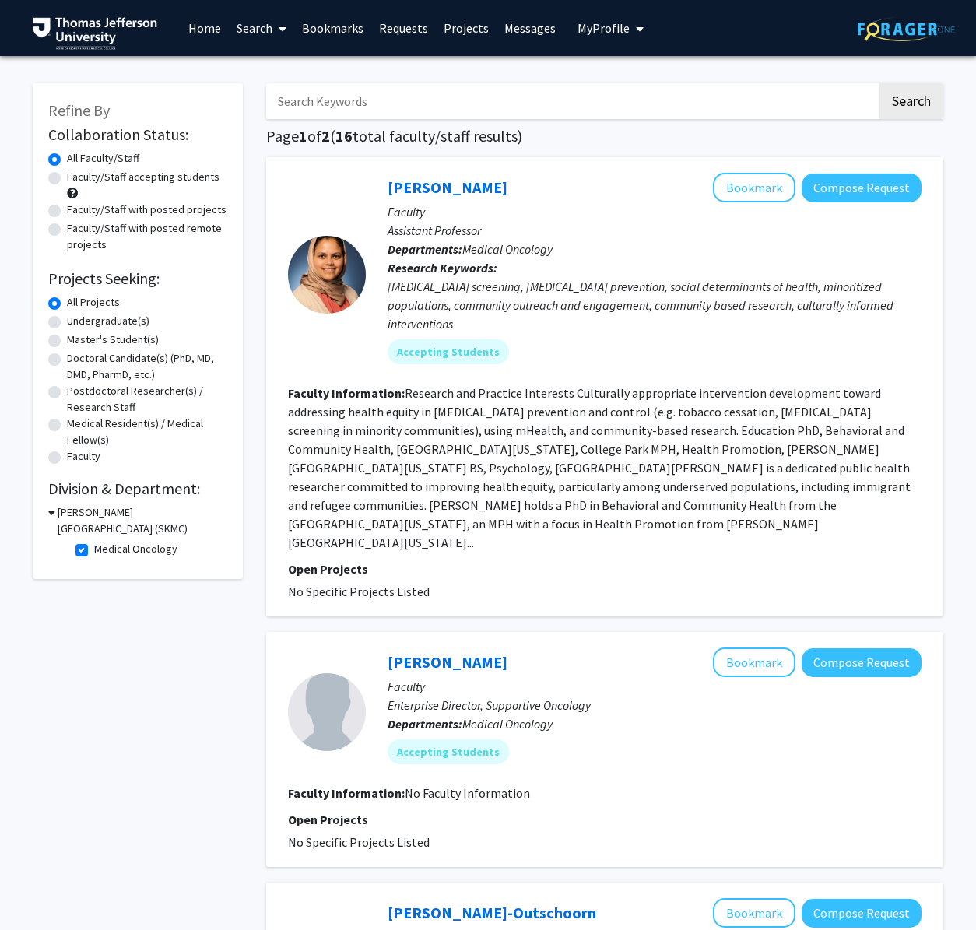
click at [301, 584] on span "No Specific Projects Listed" at bounding box center [359, 592] width 142 height 16
